Goal: Communication & Community: Connect with others

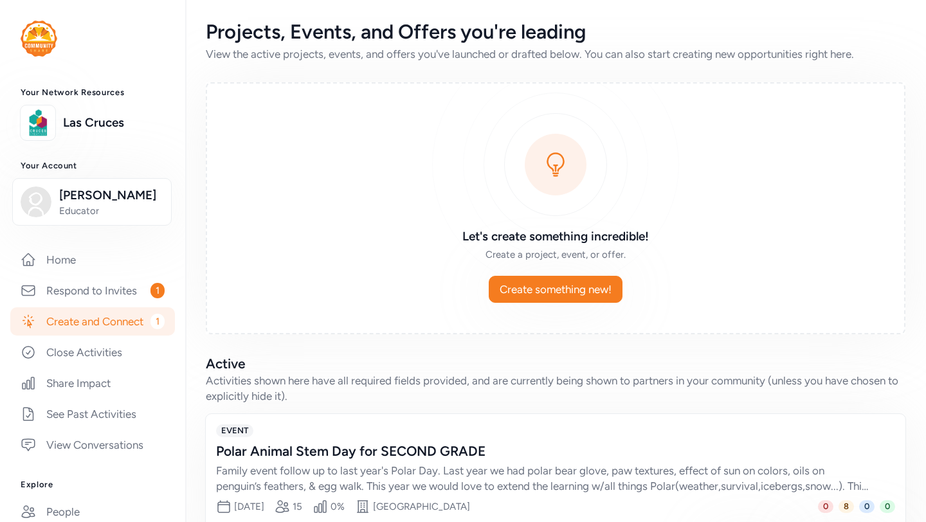
scroll to position [70, 0]
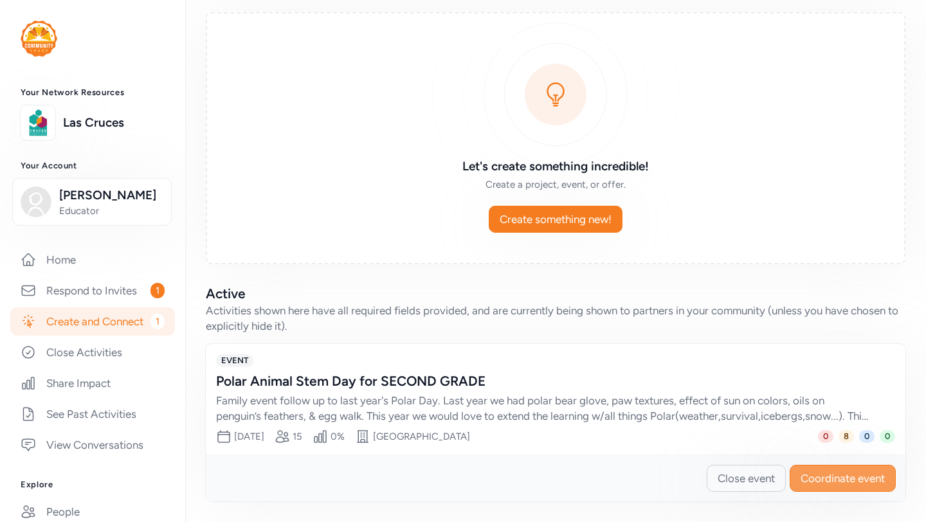
click at [836, 476] on span "Coordinate event" at bounding box center [842, 478] width 84 height 15
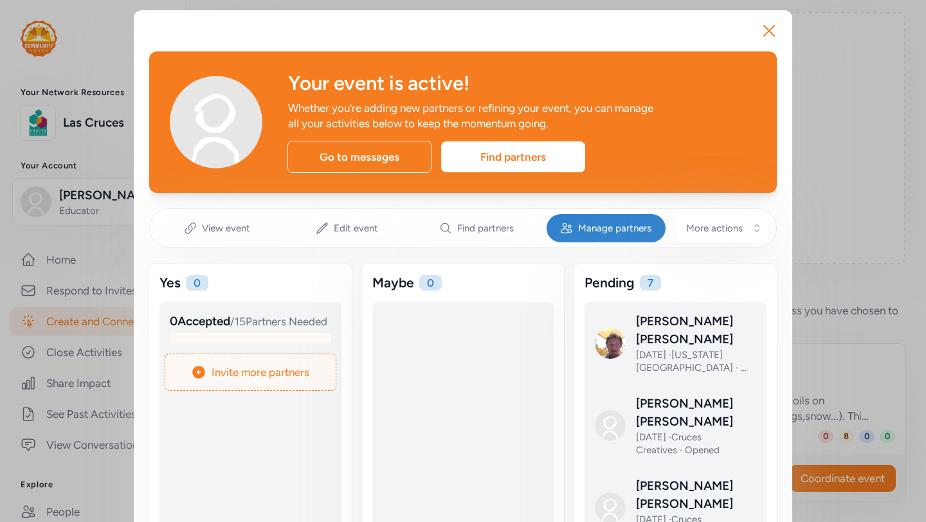
click at [599, 228] on span "Manage partners" at bounding box center [614, 228] width 73 height 13
click at [281, 380] on span "Invite more partners" at bounding box center [261, 372] width 98 height 15
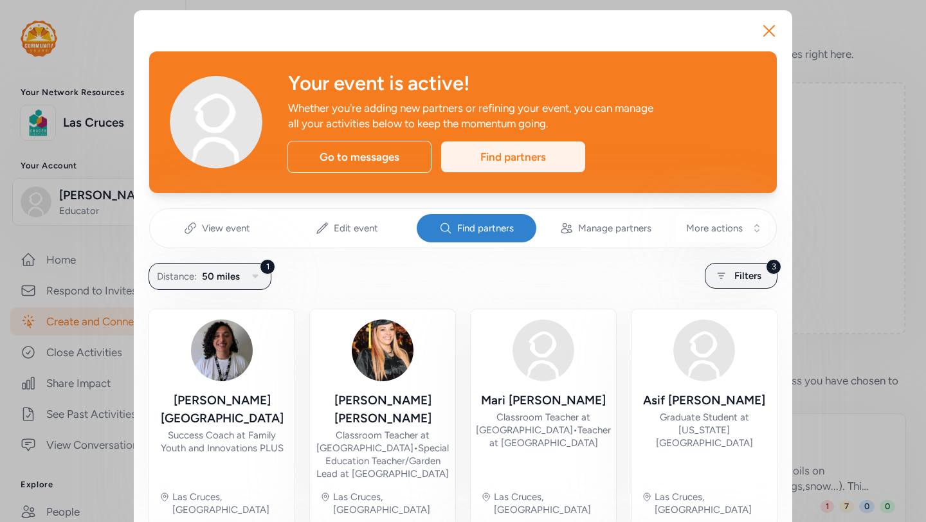
click at [506, 152] on div "Find partners" at bounding box center [513, 156] width 144 height 31
click at [485, 232] on span "Find partners" at bounding box center [485, 228] width 57 height 13
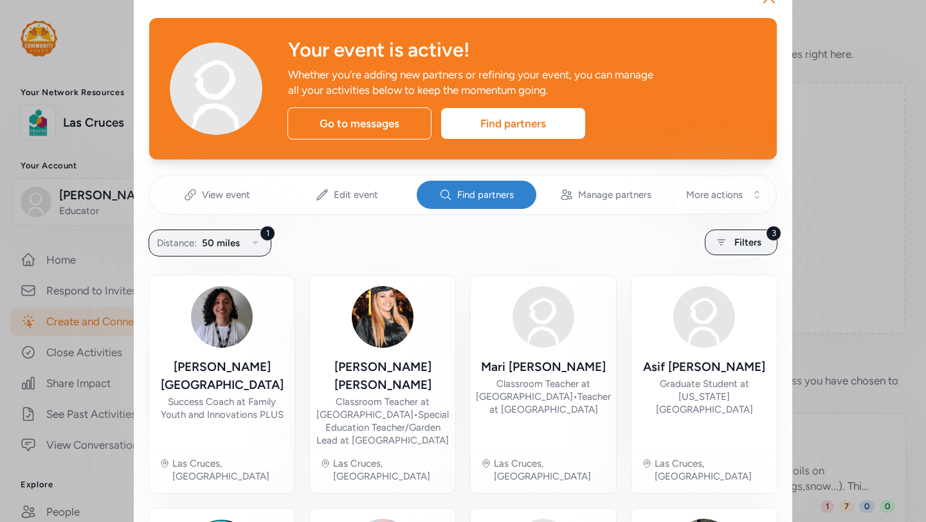
scroll to position [33, 0]
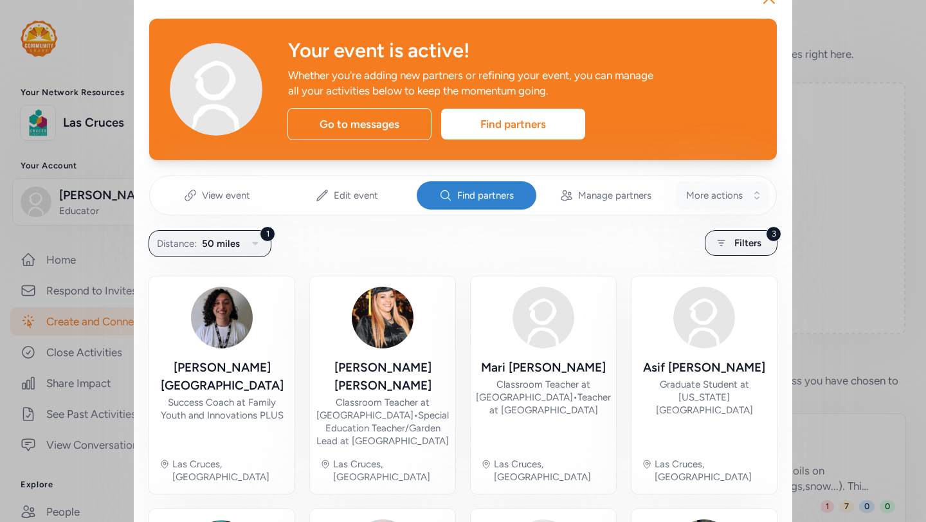
click at [704, 199] on span "More actions" at bounding box center [714, 195] width 57 height 13
click at [552, 253] on div "1 Distance: 50 miles 3 Filters" at bounding box center [462, 243] width 627 height 25
click at [744, 244] on span "Filters" at bounding box center [747, 242] width 27 height 15
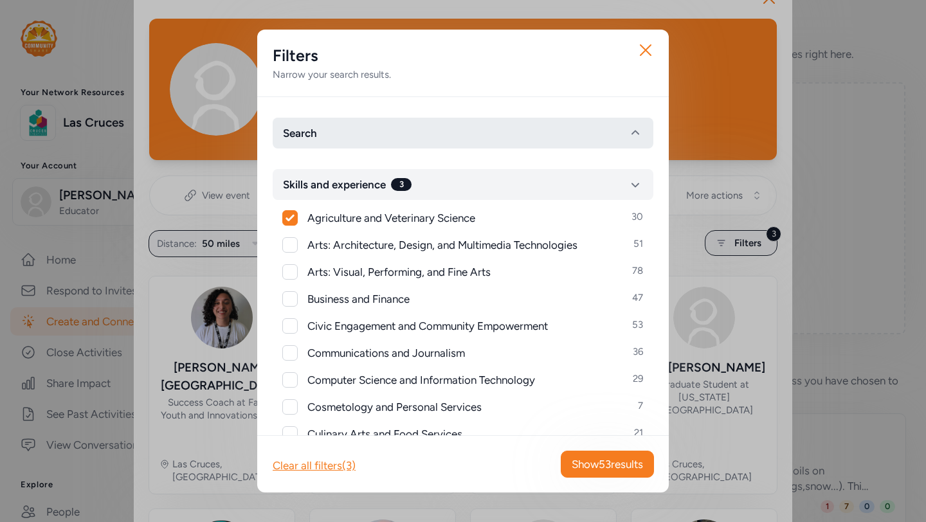
click at [423, 134] on button "Search" at bounding box center [463, 133] width 381 height 31
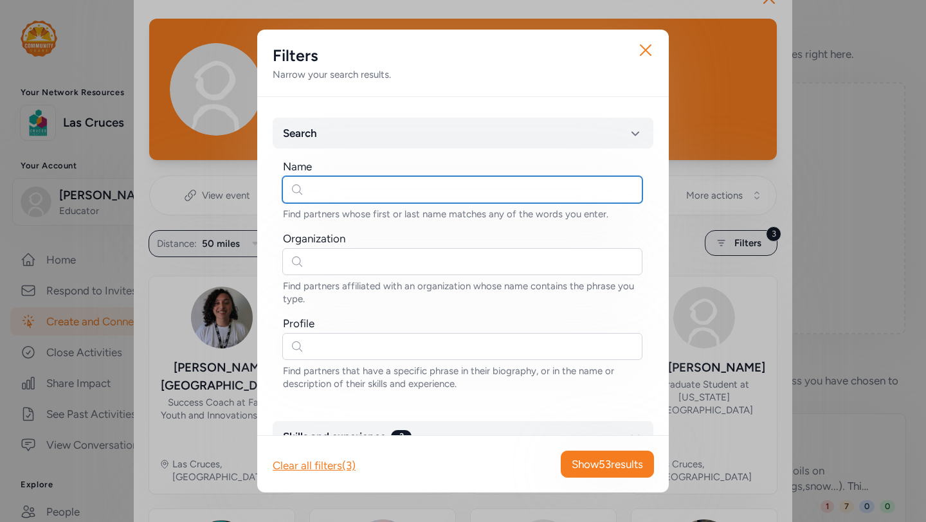
click at [401, 189] on input "text" at bounding box center [462, 189] width 360 height 27
type input "c"
type input "n"
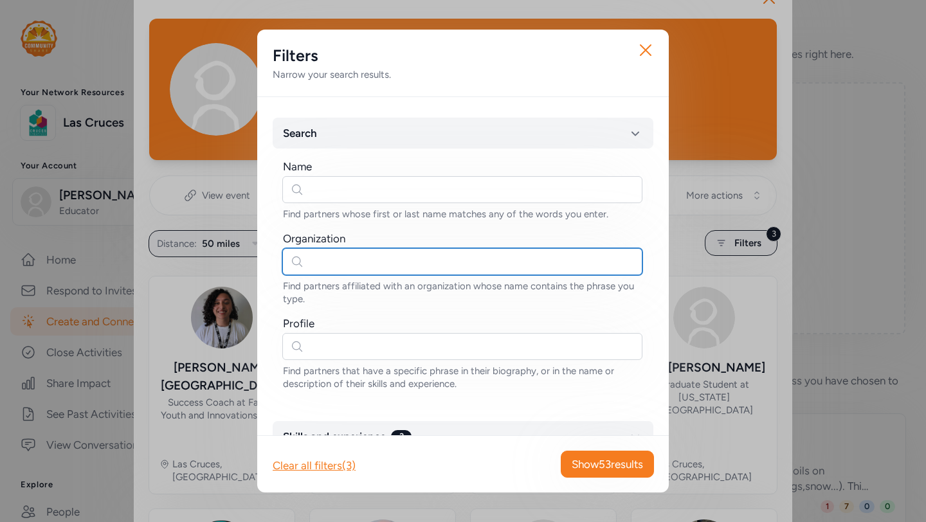
click at [333, 269] on input "text" at bounding box center [462, 261] width 360 height 27
type input "nmsu wildlife"
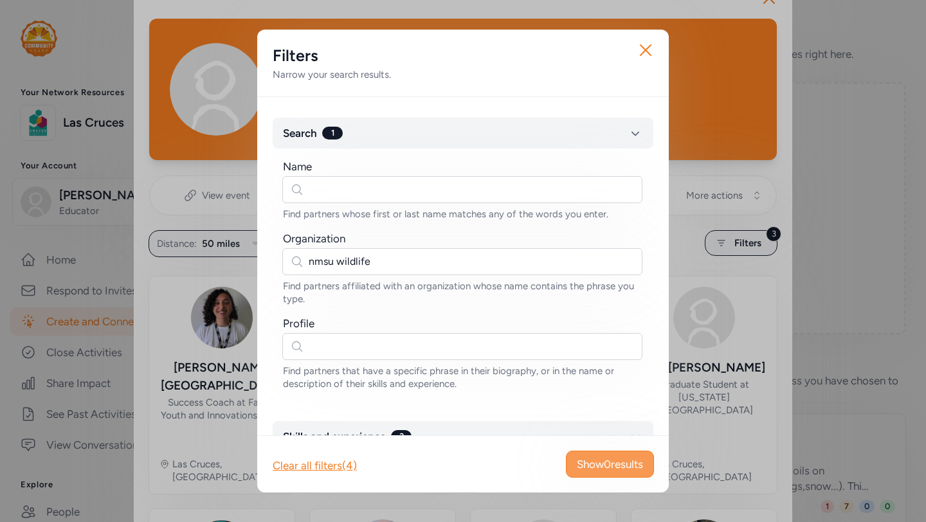
click at [608, 462] on span "Show 0 results" at bounding box center [610, 463] width 66 height 15
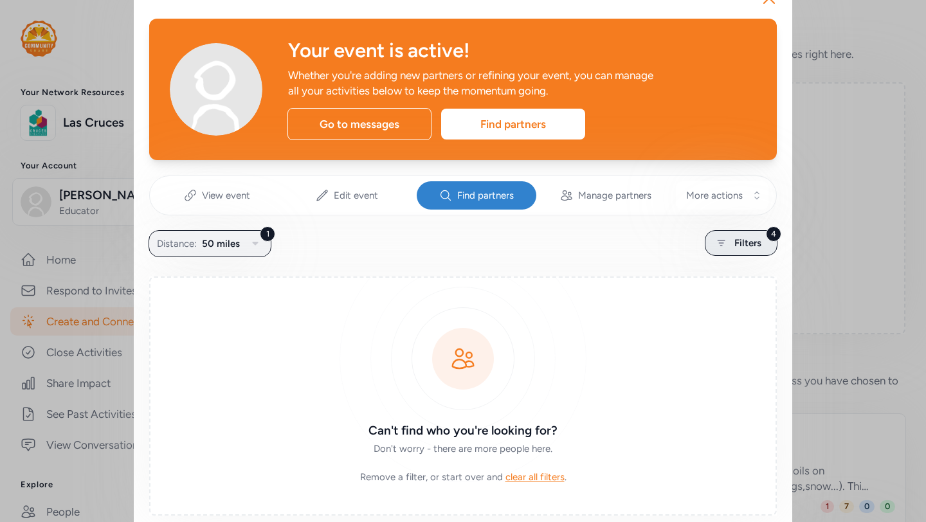
click at [733, 248] on div "4 Filters" at bounding box center [741, 243] width 73 height 26
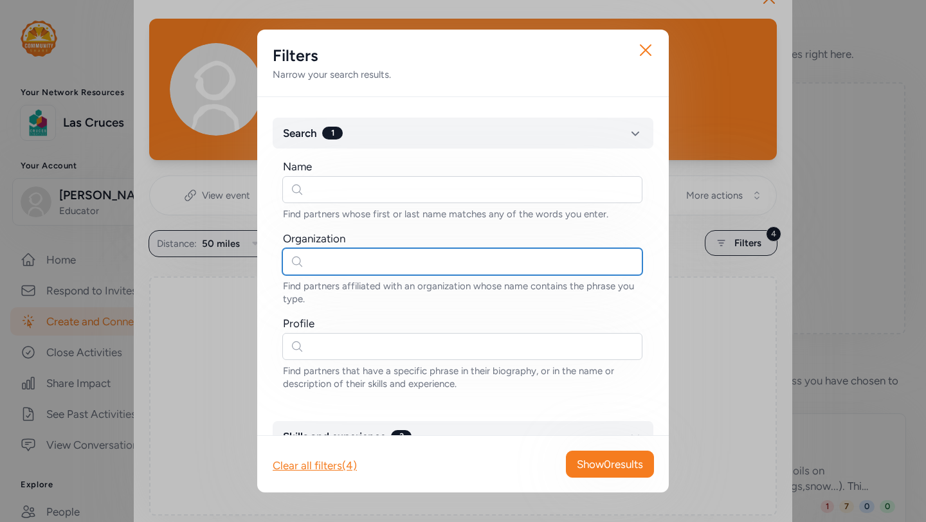
drag, startPoint x: 384, startPoint y: 264, endPoint x: 293, endPoint y: 262, distance: 91.3
click at [293, 262] on input "text" at bounding box center [462, 261] width 360 height 27
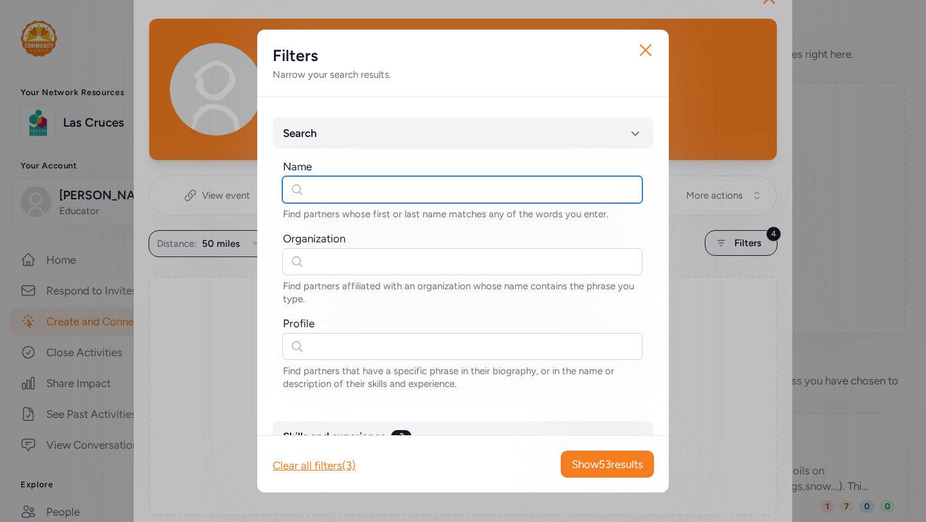
click at [336, 197] on input "text" at bounding box center [462, 189] width 360 height 27
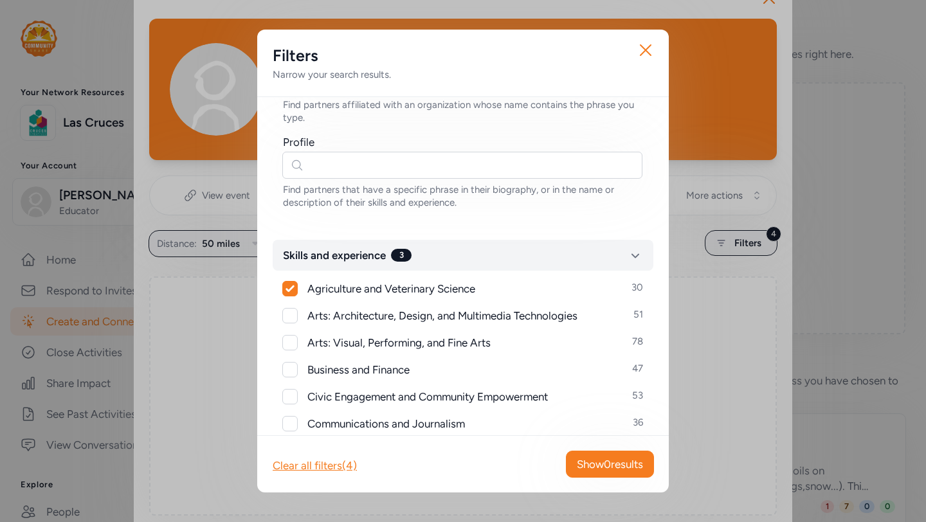
scroll to position [211, 0]
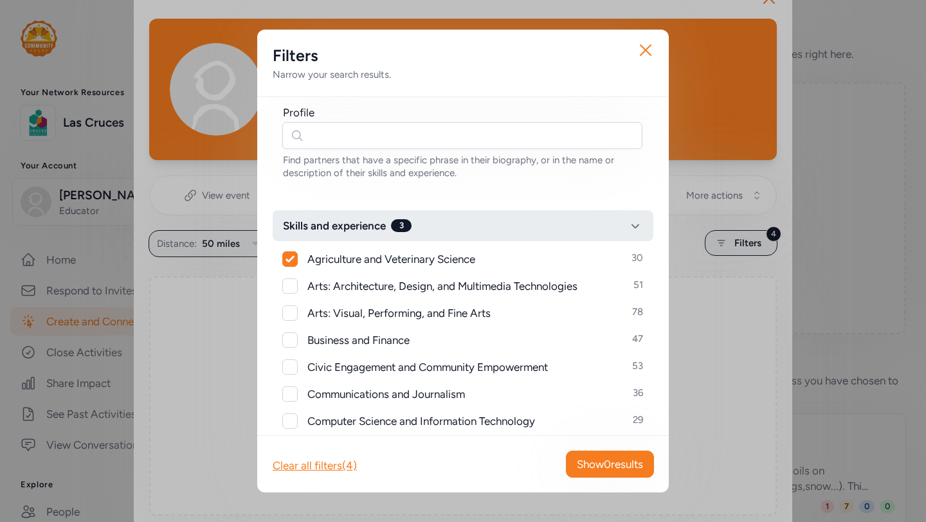
type input "COdy"
click at [640, 229] on icon "button" at bounding box center [634, 225] width 15 height 15
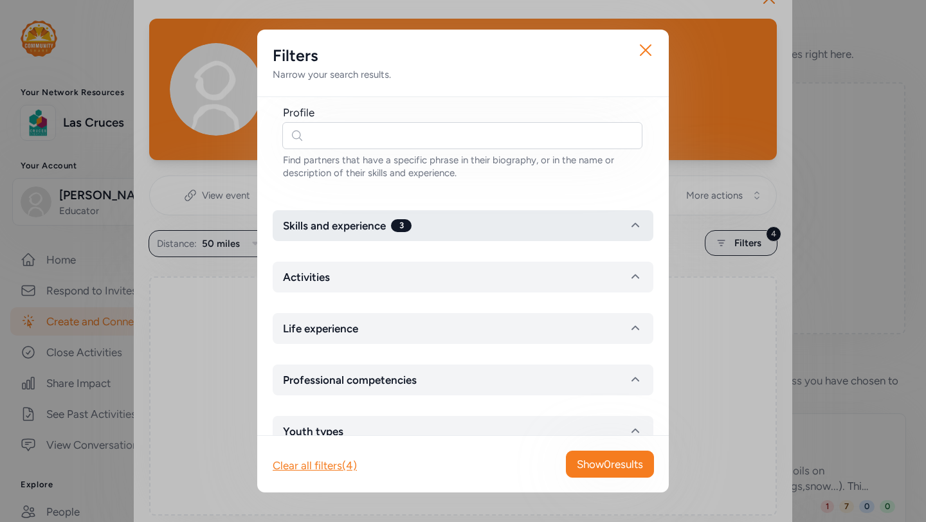
click at [506, 227] on button "Skills and experience 3" at bounding box center [463, 225] width 381 height 31
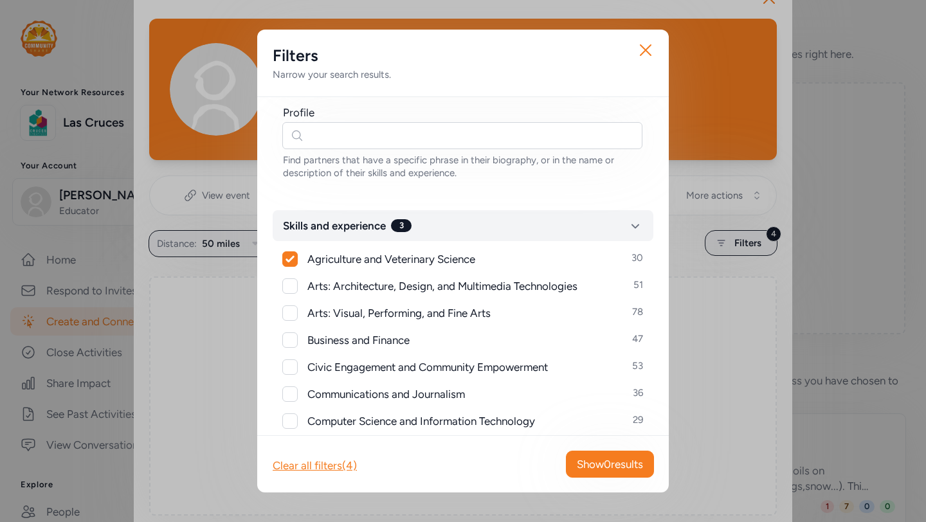
click at [290, 262] on icon at bounding box center [289, 259] width 9 height 8
checkbox input "false"
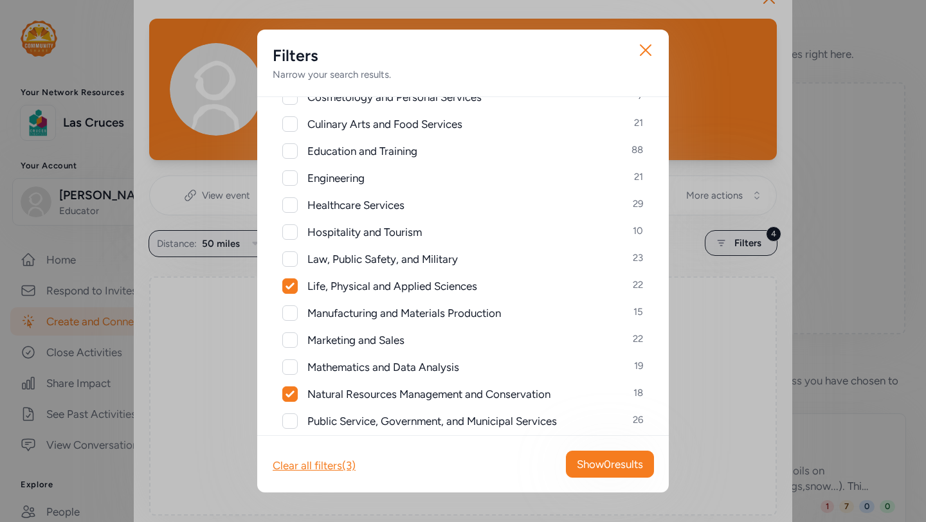
scroll to position [565, 0]
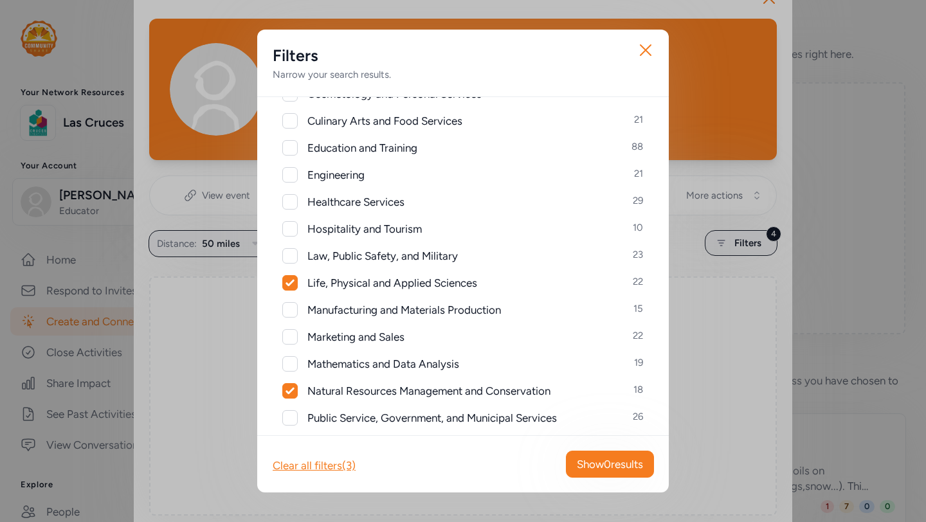
click at [293, 280] on icon at bounding box center [289, 283] width 8 height 6
checkbox input "false"
click at [293, 390] on icon at bounding box center [289, 391] width 9 height 8
checkbox input "false"
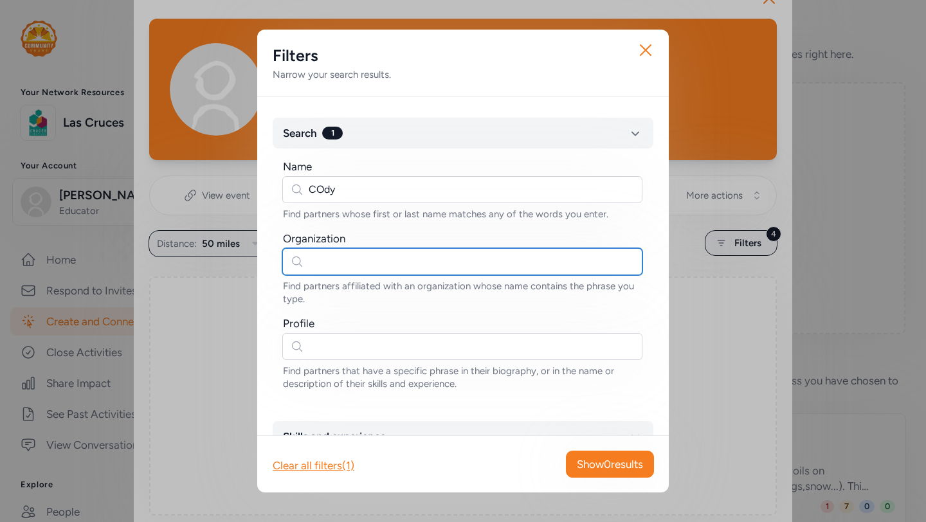
click at [348, 266] on input "text" at bounding box center [462, 261] width 360 height 27
type input "nmsu wildlife"
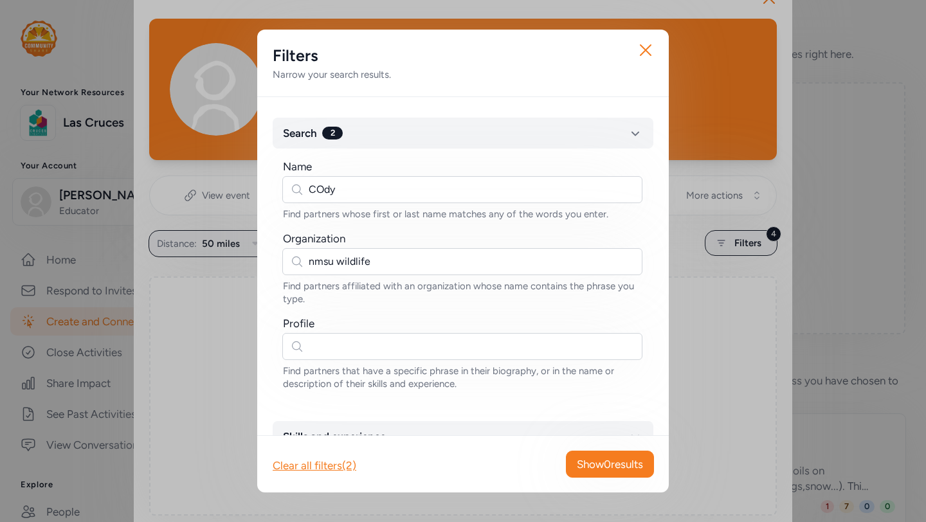
click at [306, 477] on div "Clear all filters (2) Show 0 results" at bounding box center [462, 463] width 411 height 57
click at [306, 461] on div "Clear all filters (2)" at bounding box center [315, 465] width 84 height 15
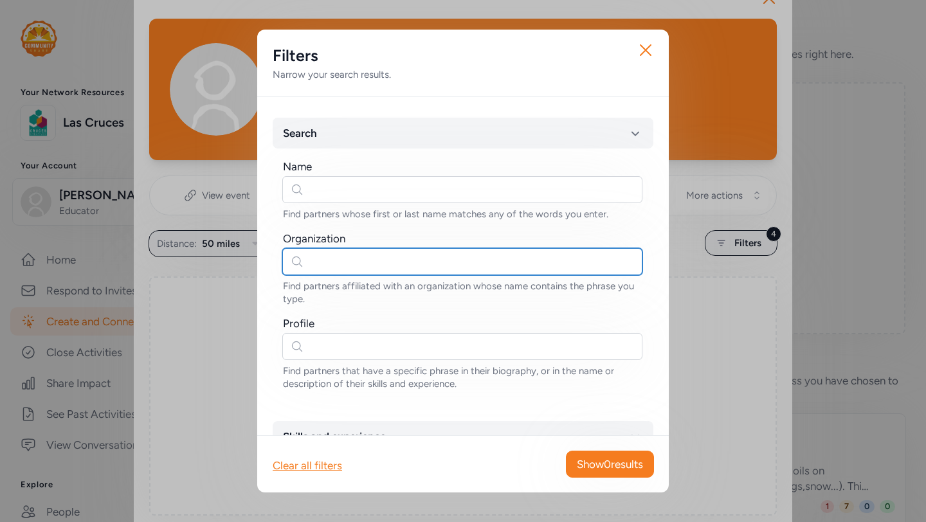
click at [354, 264] on input "text" at bounding box center [462, 261] width 360 height 27
type input "nmsu"
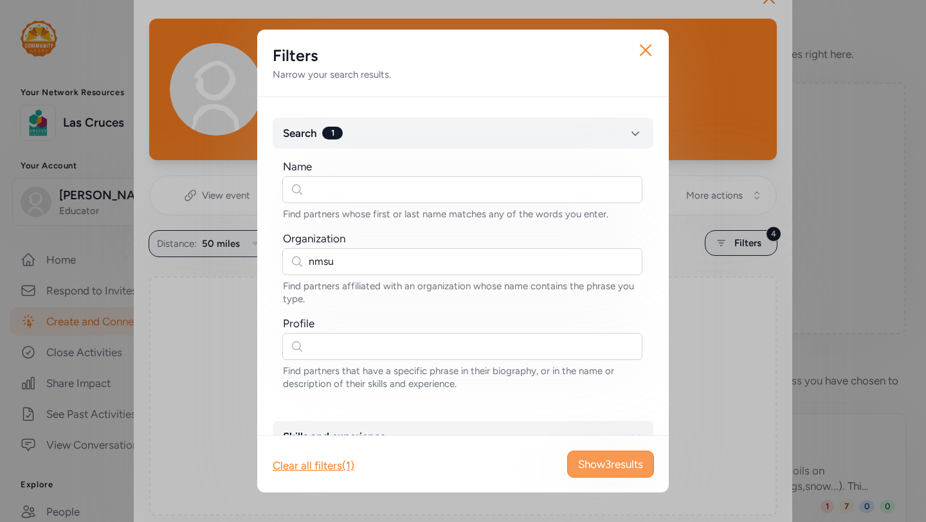
click at [595, 467] on span "Show 3 results" at bounding box center [610, 463] width 65 height 15
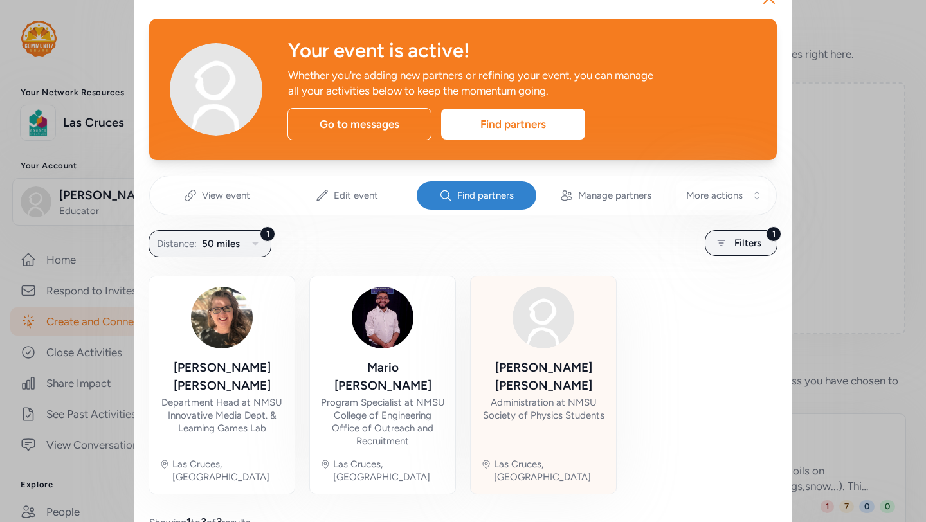
scroll to position [35, 0]
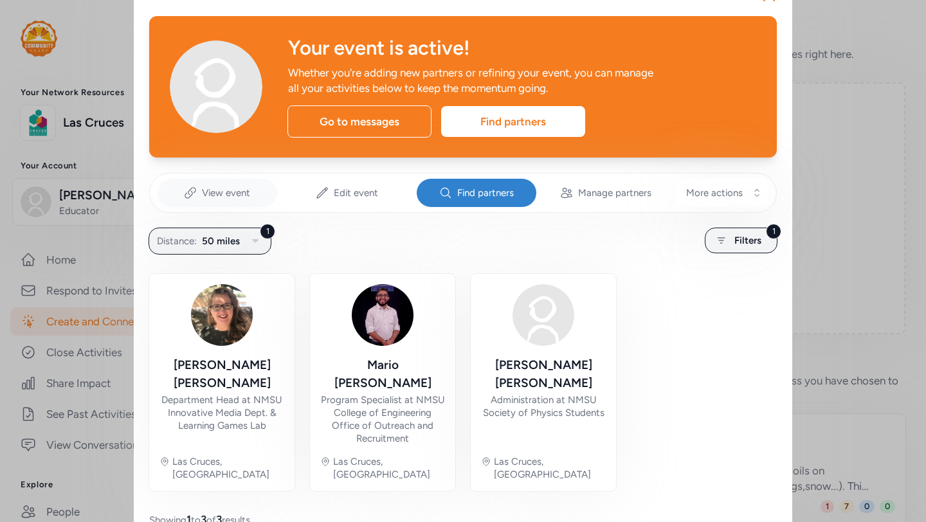
click at [220, 191] on span "View event" at bounding box center [226, 192] width 48 height 13
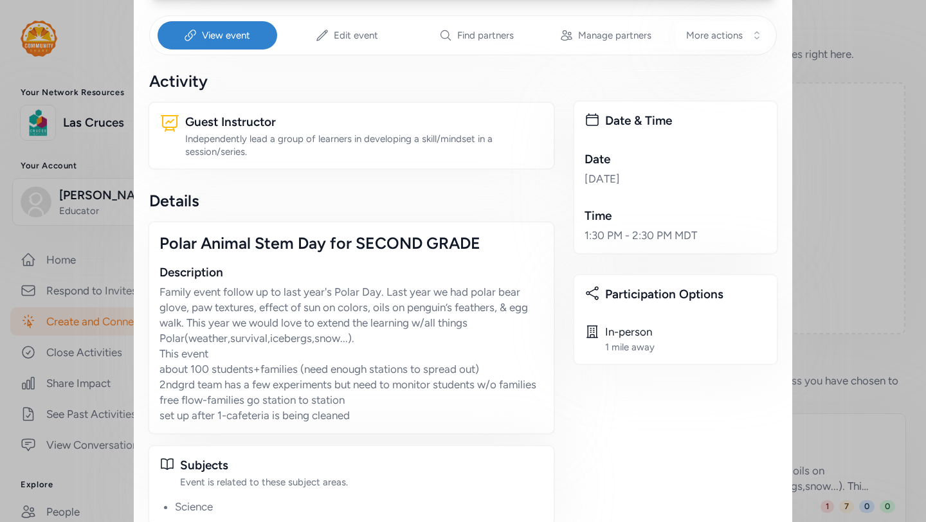
scroll to position [209, 0]
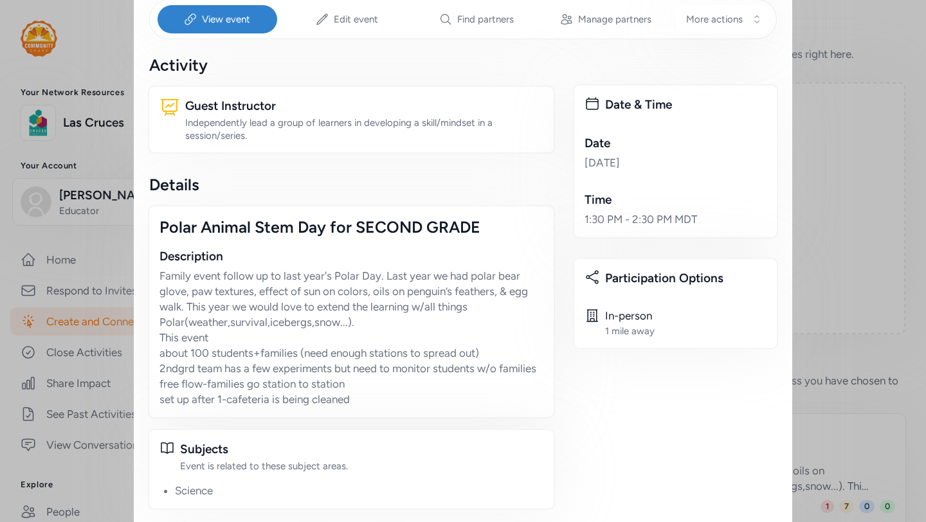
click at [55, 323] on div "Close Your event is active! Whether you're adding new partners or refining your…" at bounding box center [463, 354] width 926 height 1126
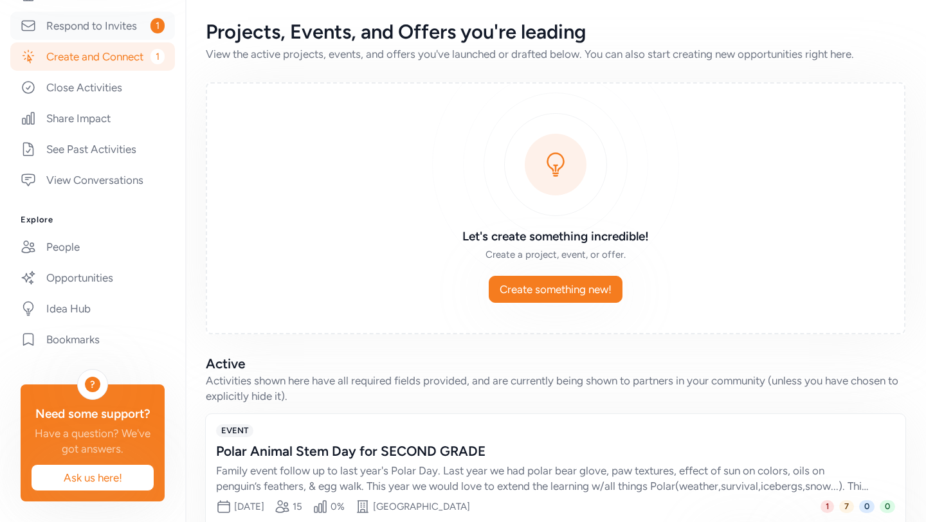
click at [104, 25] on link "Respond to Invites 1" at bounding box center [92, 26] width 165 height 28
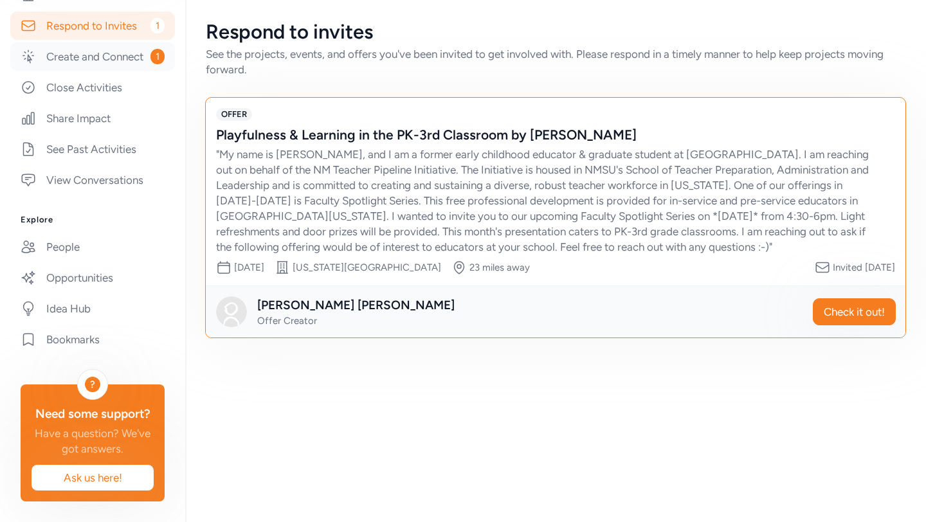
click at [107, 59] on link "Create and Connect 1" at bounding box center [92, 56] width 165 height 28
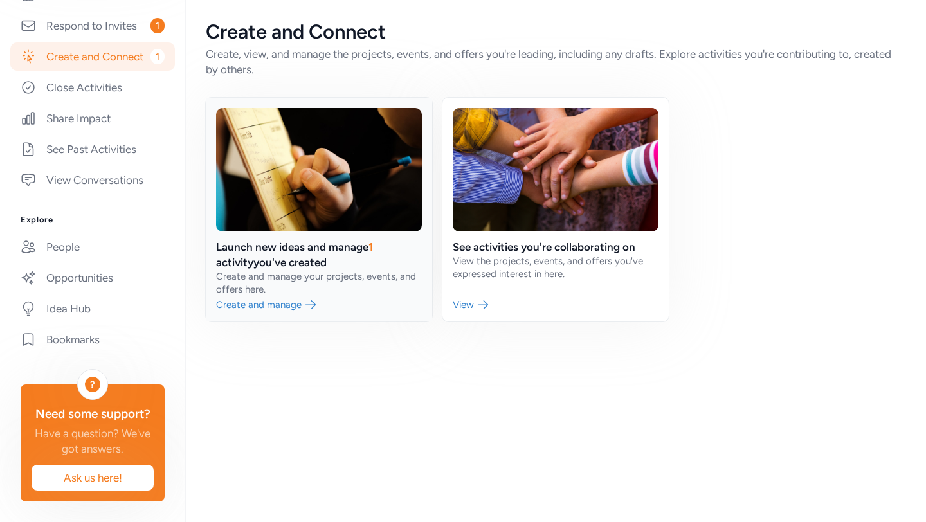
click at [284, 301] on link at bounding box center [319, 210] width 226 height 224
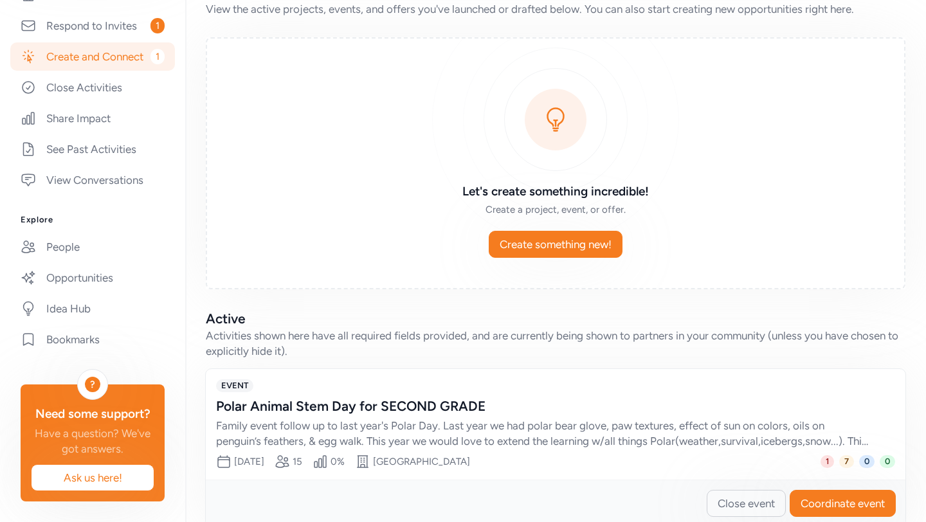
scroll to position [70, 0]
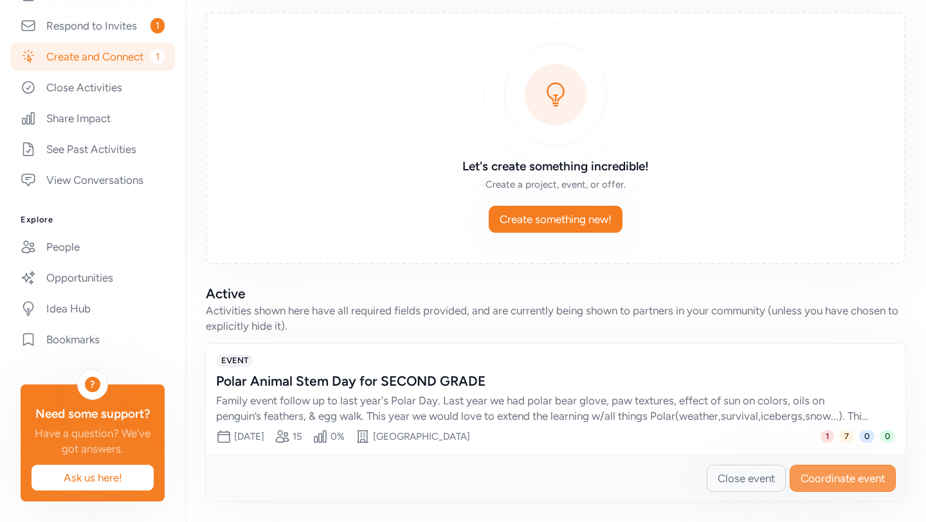
click at [831, 473] on span "Coordinate event" at bounding box center [842, 478] width 84 height 15
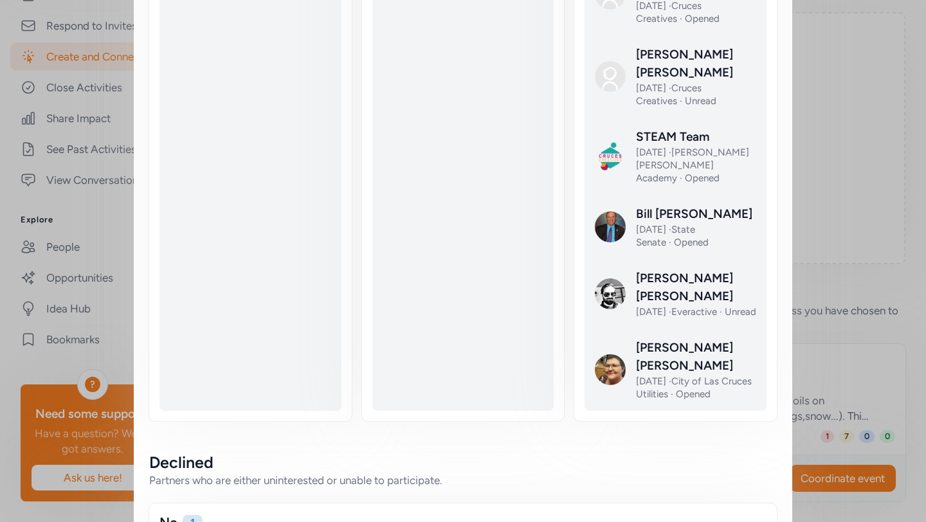
scroll to position [462, 0]
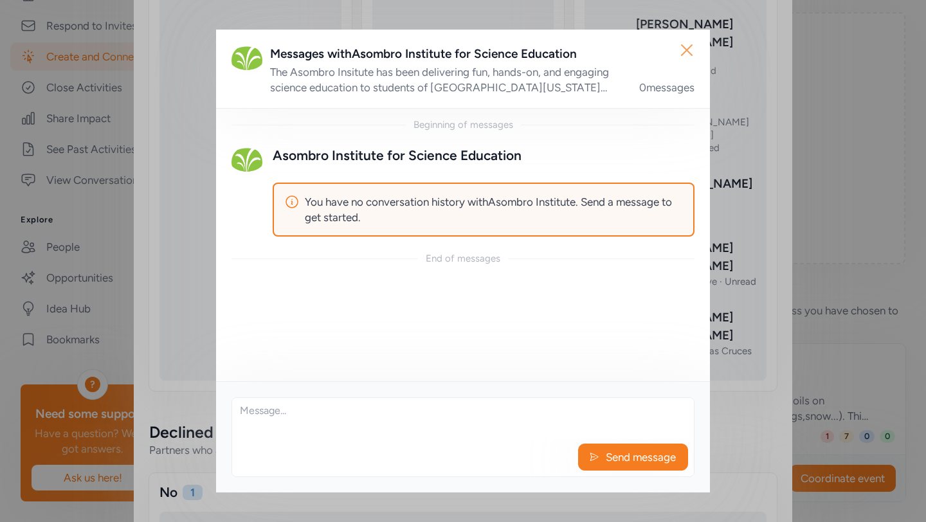
click at [685, 54] on icon "button" at bounding box center [686, 50] width 21 height 21
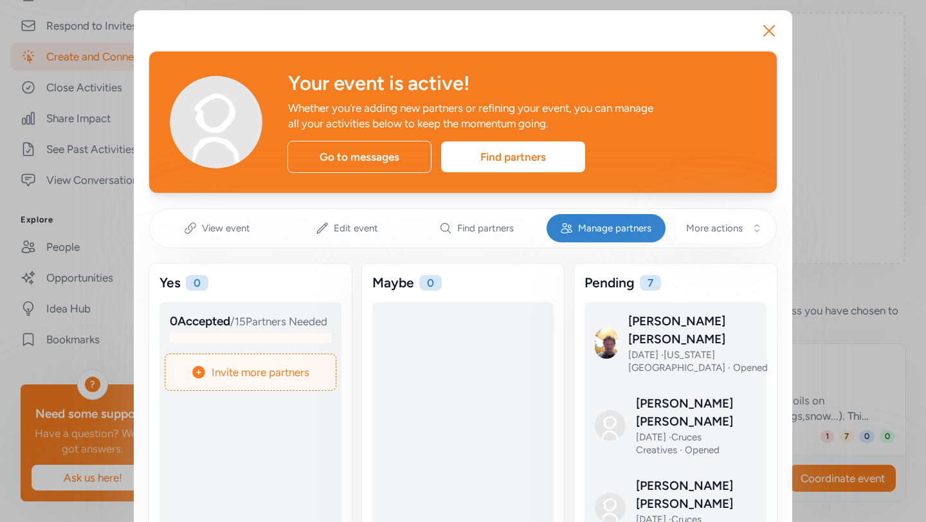
click at [609, 228] on span "Manage partners" at bounding box center [614, 228] width 73 height 13
click at [241, 380] on span "Invite more partners" at bounding box center [261, 372] width 98 height 15
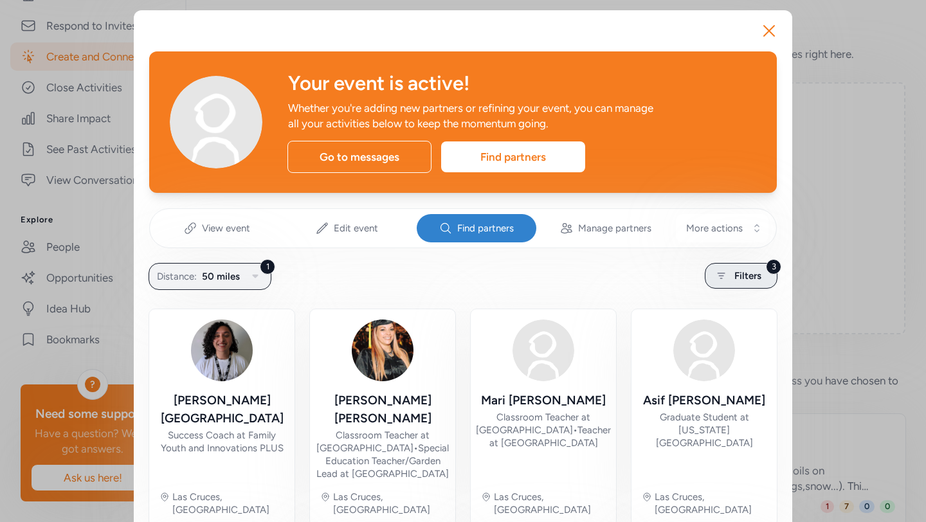
click at [733, 279] on div "3 Filters" at bounding box center [741, 276] width 73 height 26
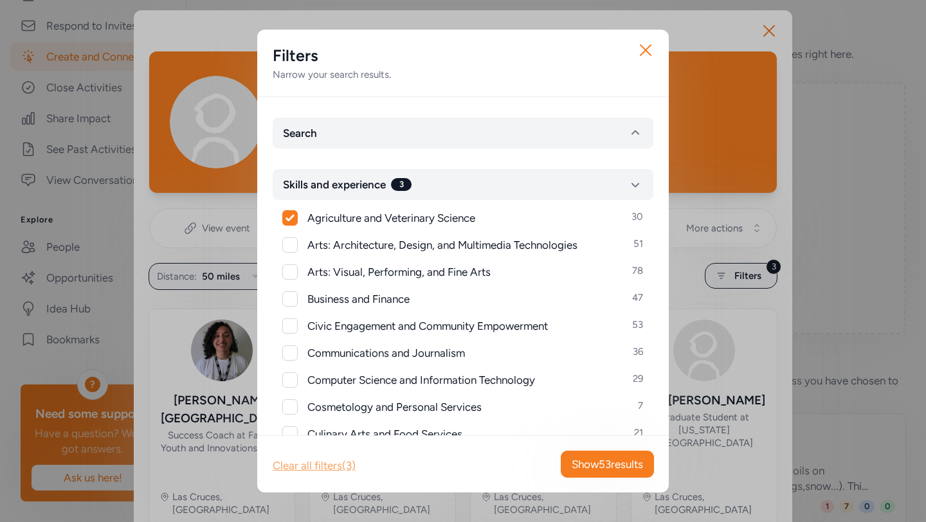
click at [300, 462] on div "Clear all filters (3)" at bounding box center [314, 465] width 83 height 15
checkbox input "false"
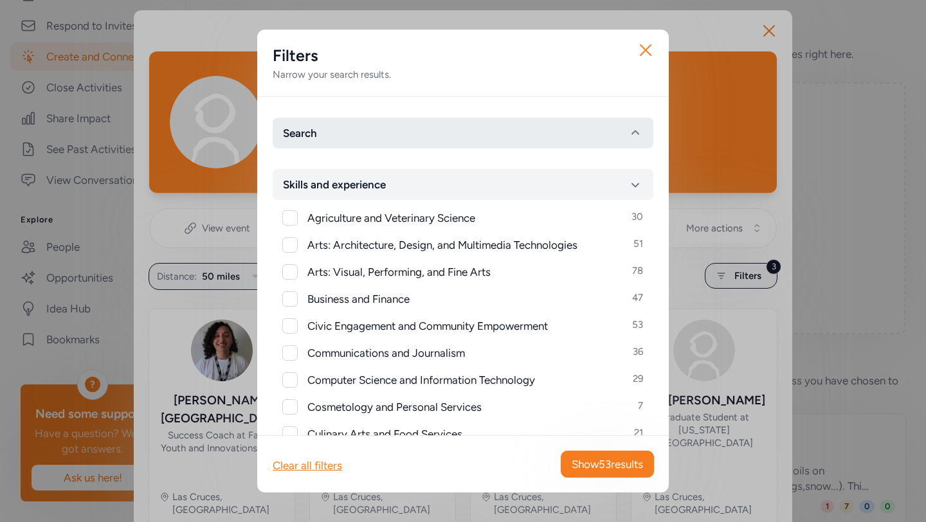
click at [409, 134] on button "Search" at bounding box center [463, 133] width 381 height 31
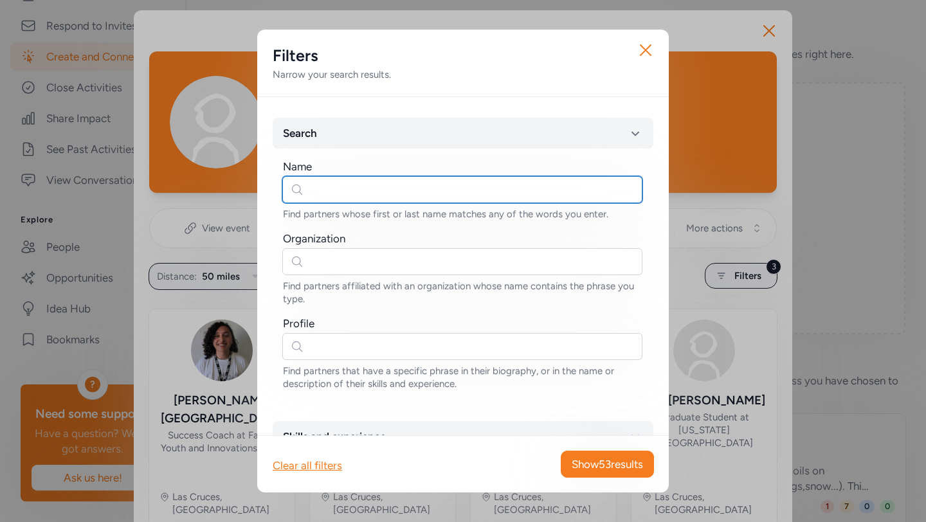
click at [352, 191] on input "text" at bounding box center [462, 189] width 360 height 27
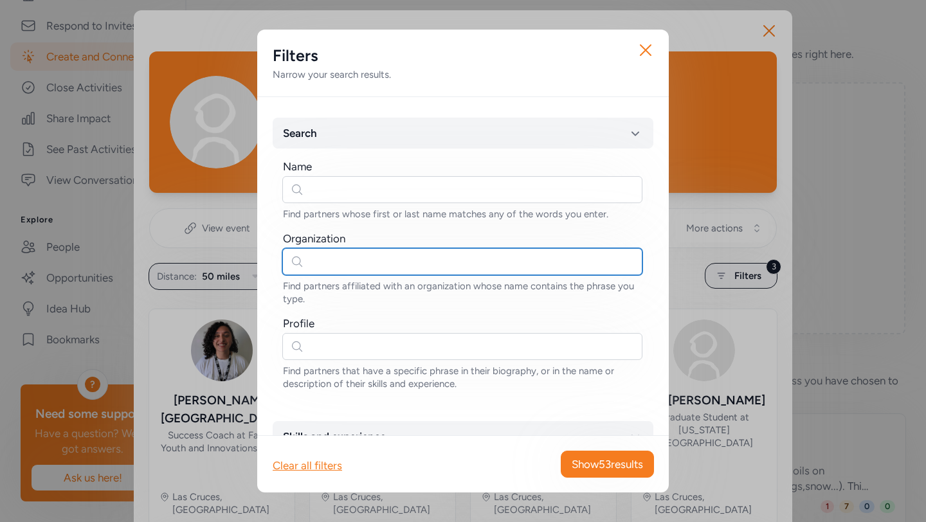
click at [349, 261] on input "text" at bounding box center [462, 261] width 360 height 27
type input "nmsu"
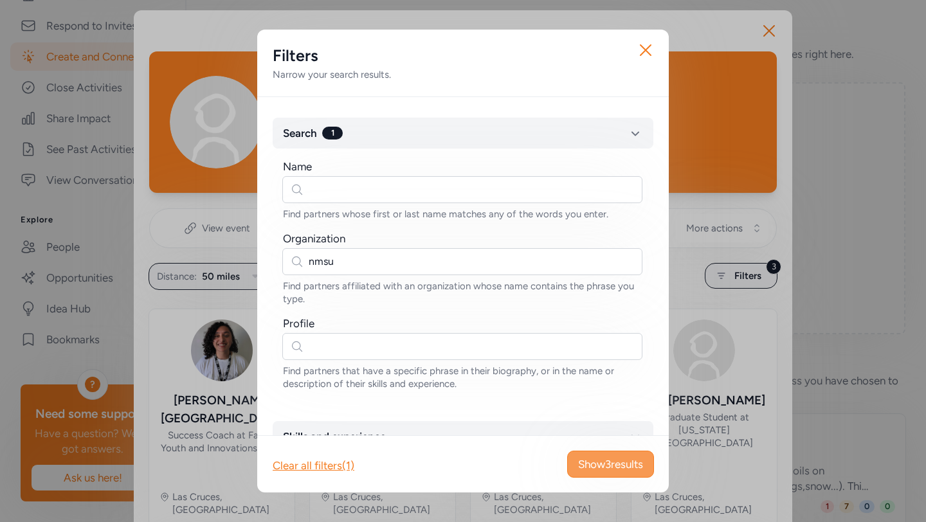
click at [591, 465] on span "Show 3 results" at bounding box center [610, 463] width 65 height 15
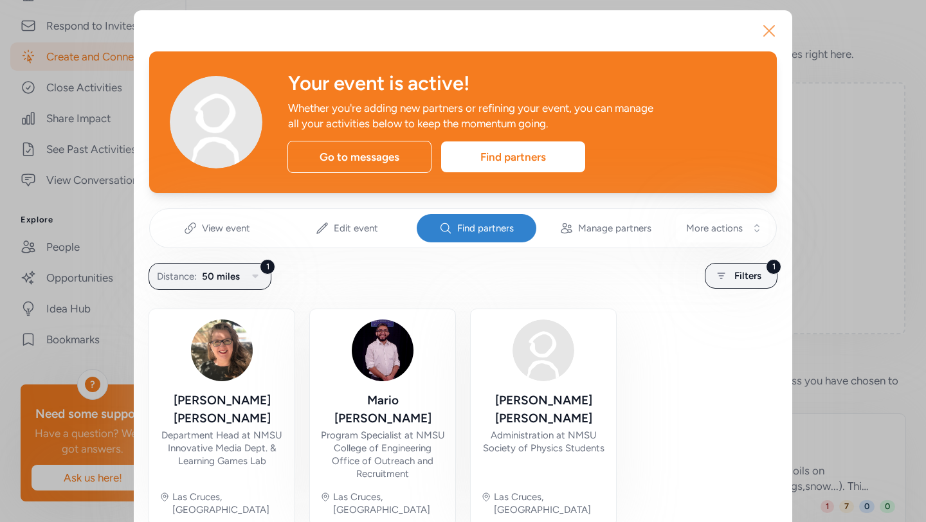
click at [769, 32] on icon "button" at bounding box center [769, 31] width 10 height 10
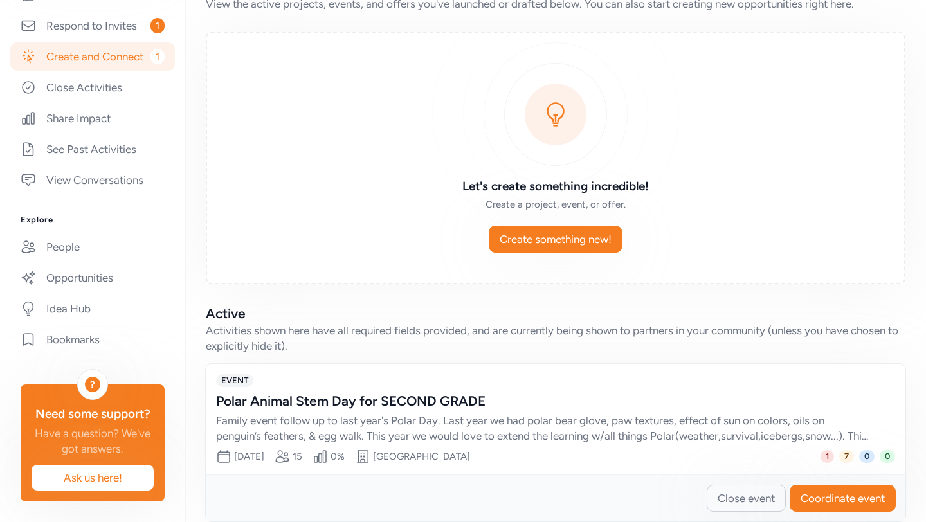
scroll to position [70, 0]
